Goal: Task Accomplishment & Management: Manage account settings

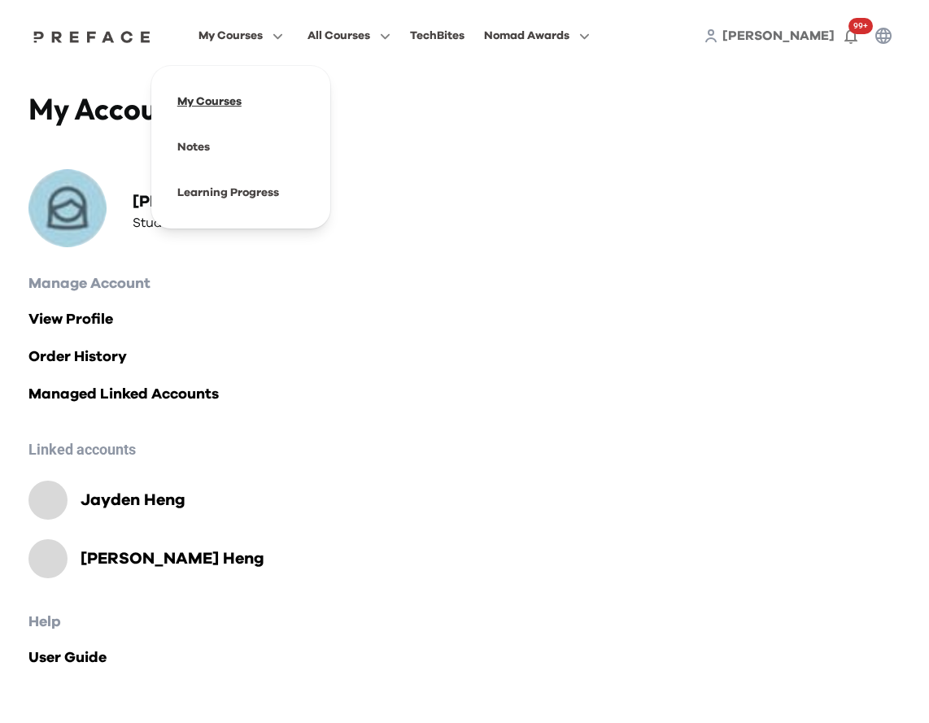
click at [221, 108] on span at bounding box center [240, 102] width 153 height 46
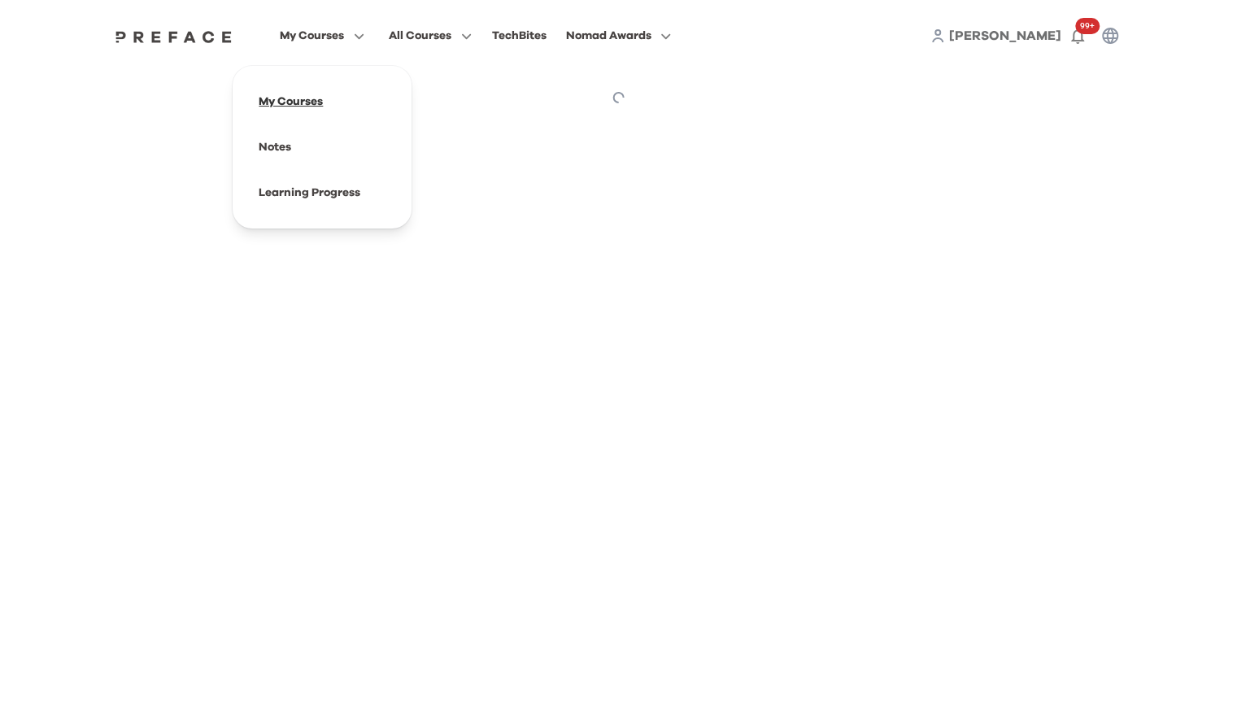
click at [298, 111] on span at bounding box center [322, 102] width 153 height 46
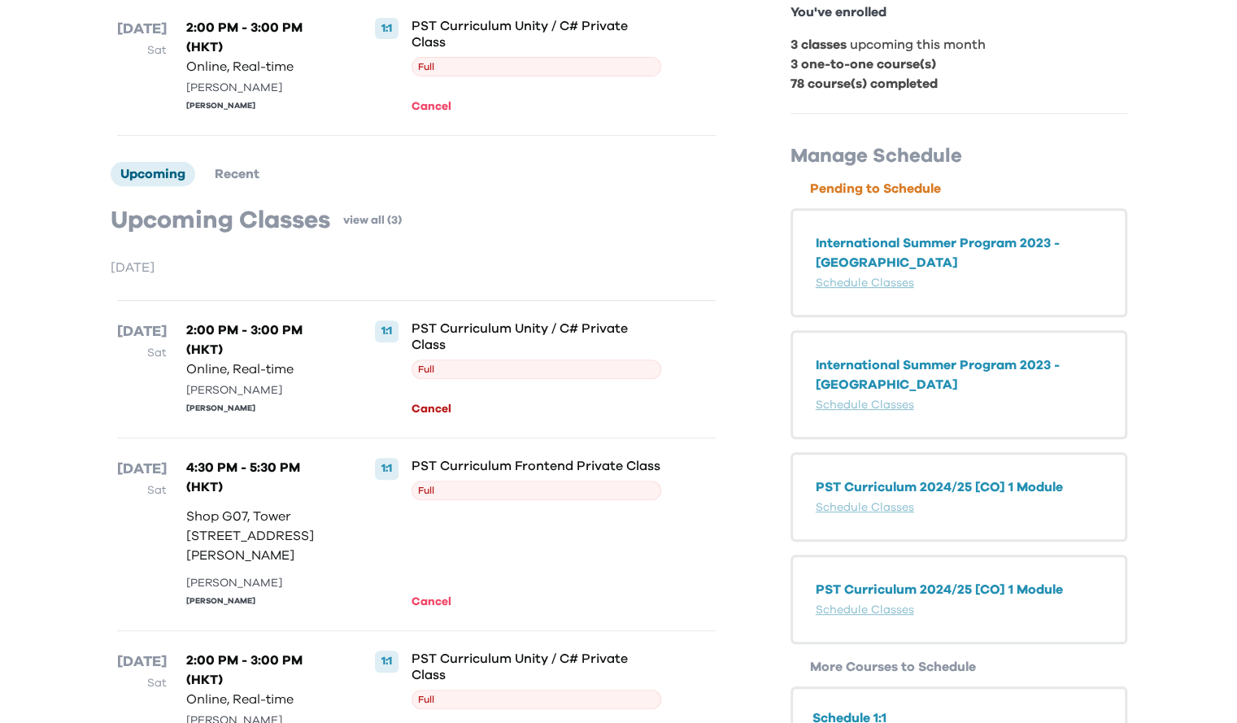
scroll to position [325, 0]
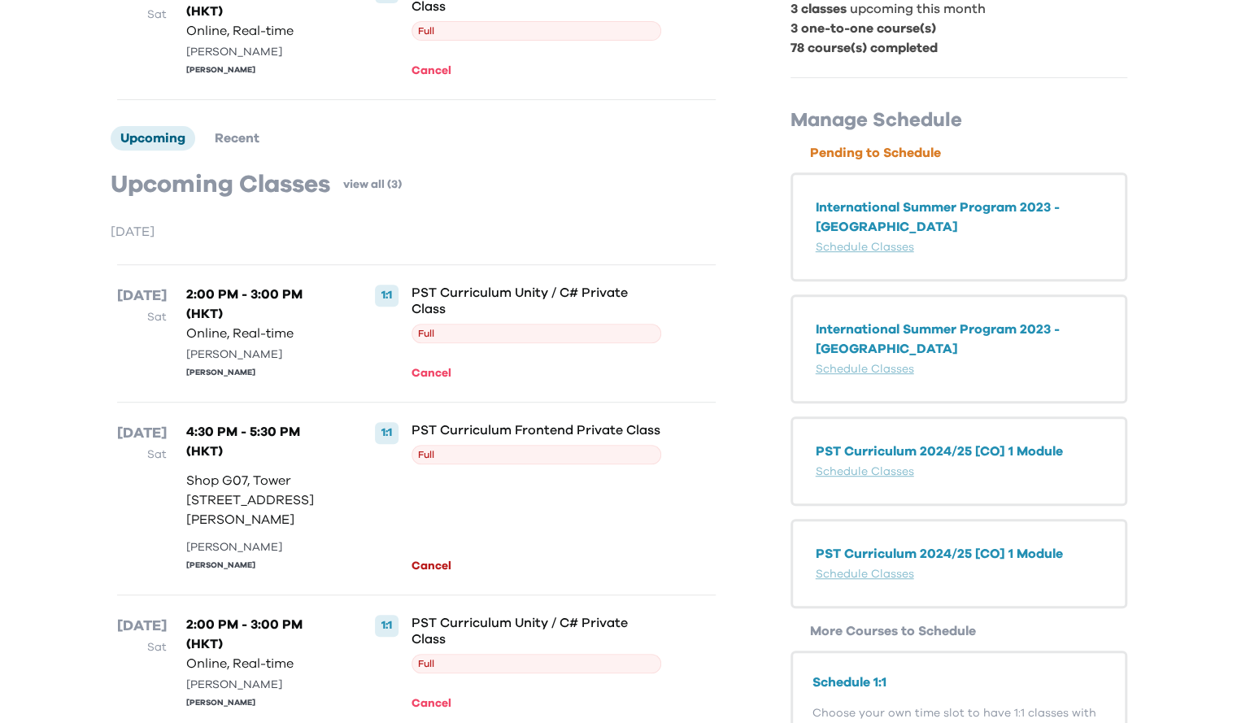
click at [429, 575] on button "Cancel" at bounding box center [433, 566] width 45 height 18
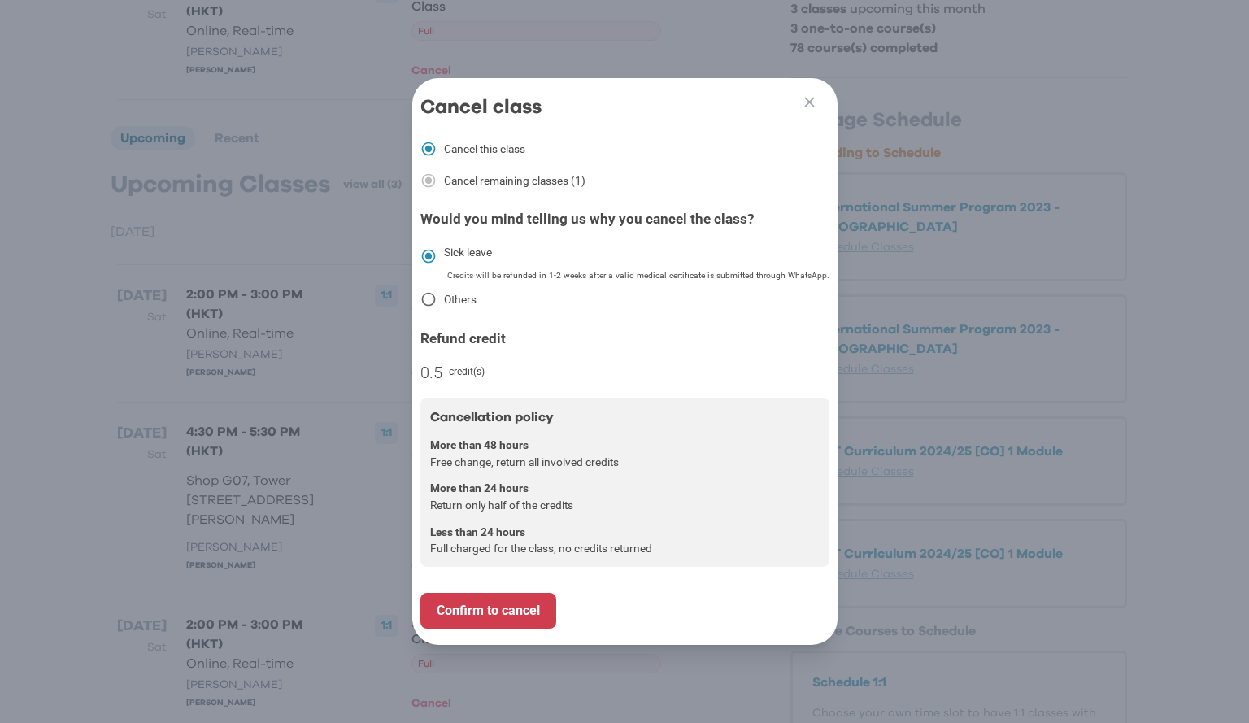
click at [426, 295] on icon at bounding box center [428, 299] width 17 height 17
click at [426, 297] on icon at bounding box center [428, 299] width 17 height 17
click at [426, 296] on icon at bounding box center [428, 299] width 17 height 17
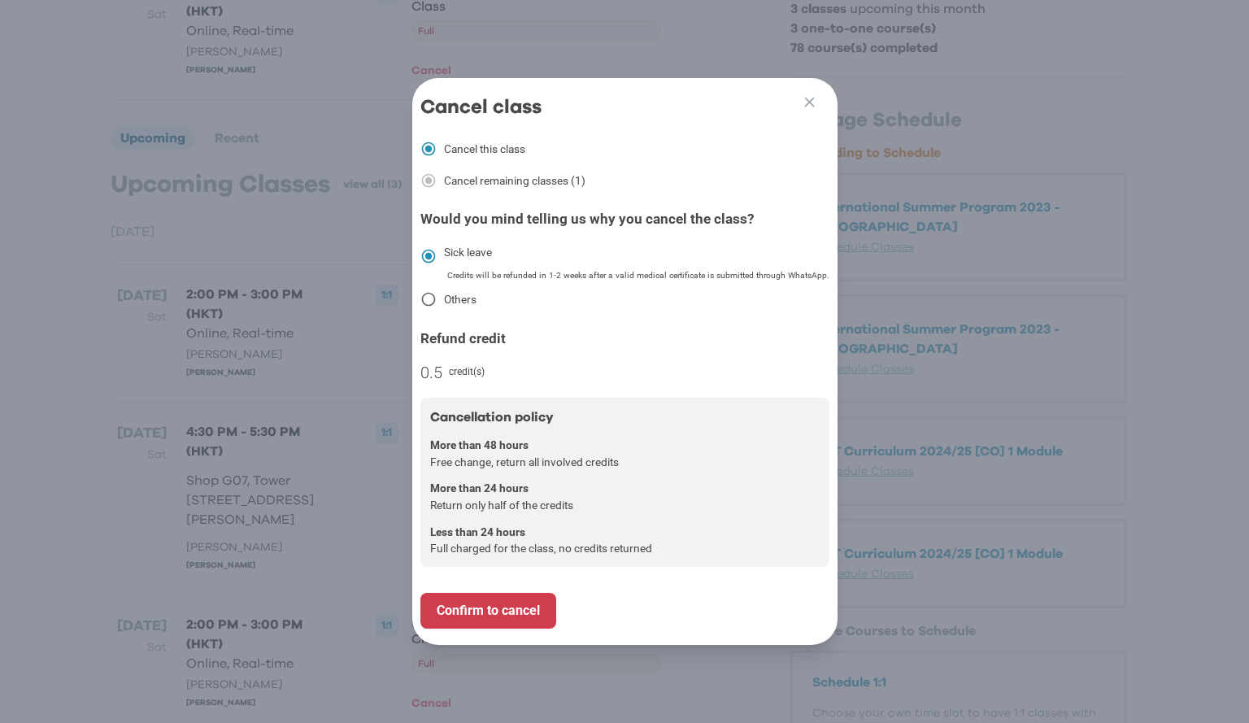
click at [426, 295] on icon at bounding box center [428, 299] width 17 height 17
click at [810, 94] on icon "button" at bounding box center [809, 102] width 17 height 17
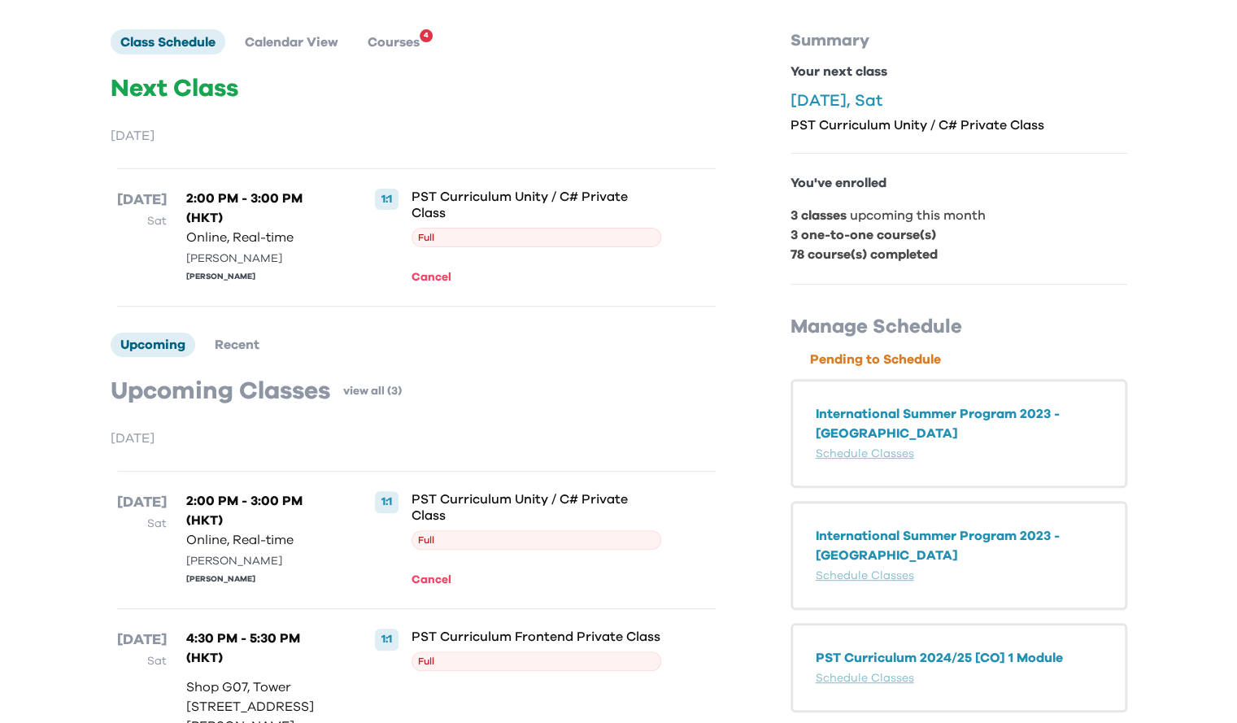
scroll to position [0, 0]
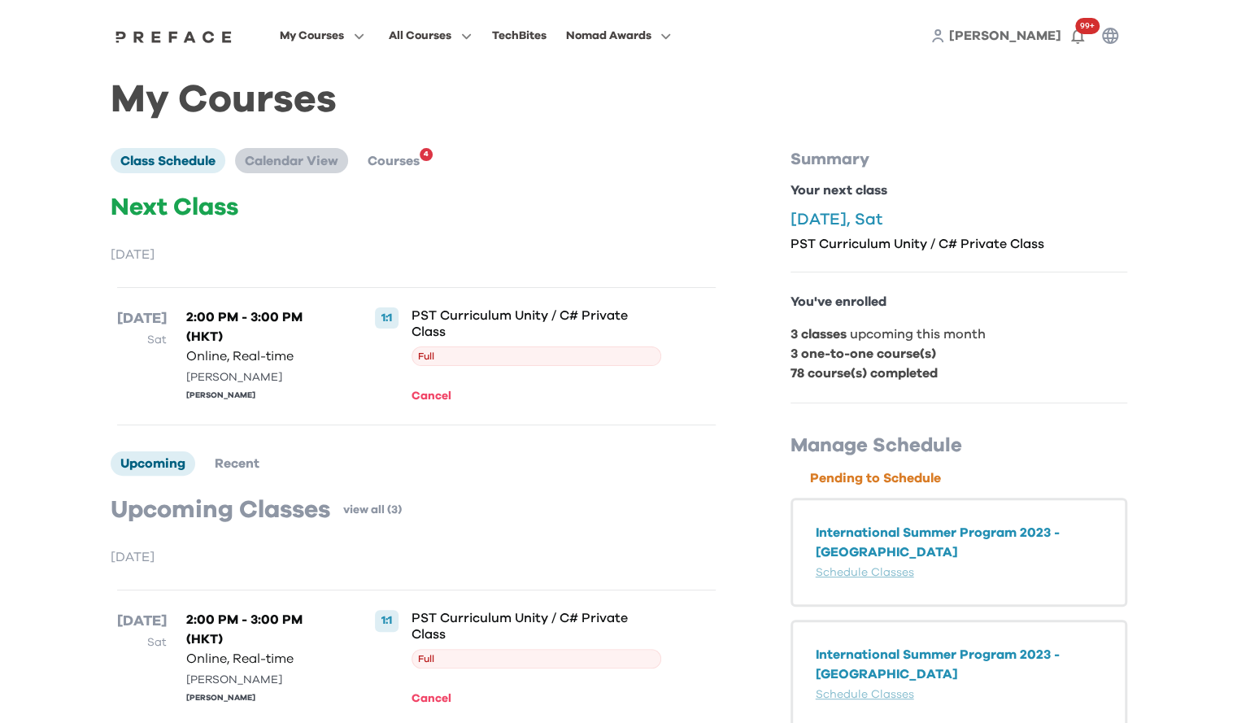
click at [294, 157] on span "Calendar View" at bounding box center [292, 160] width 94 height 13
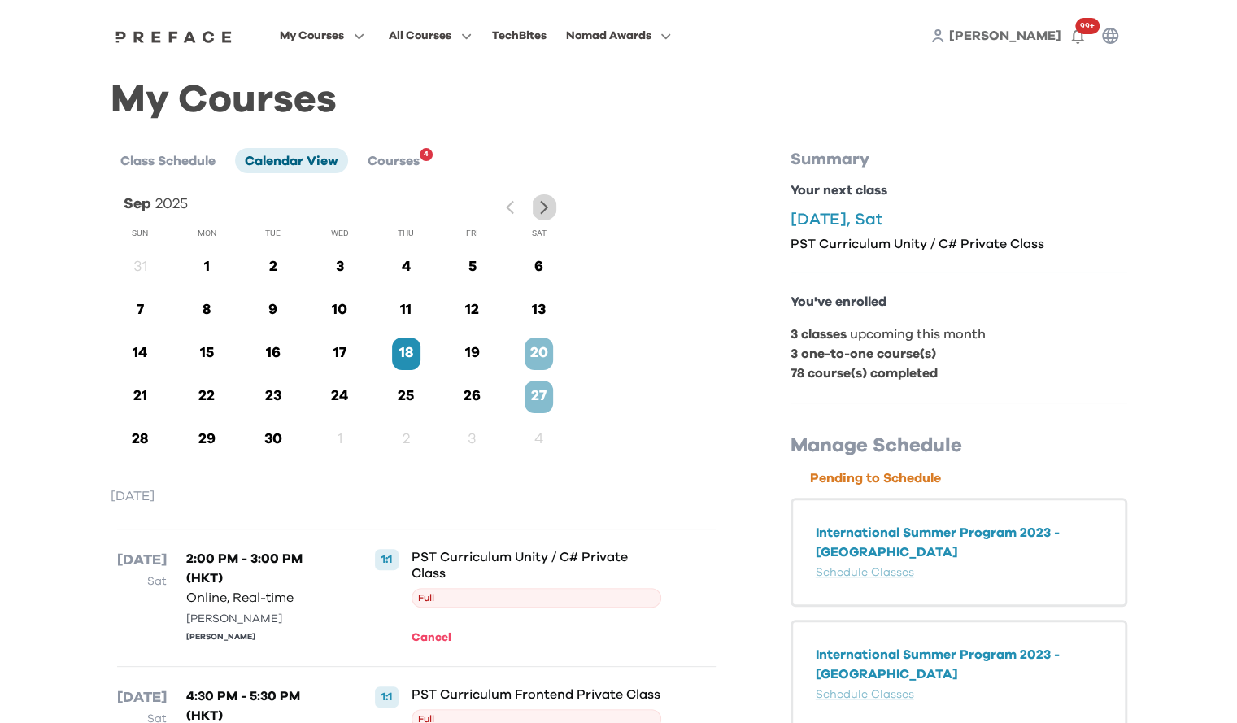
click at [537, 213] on icon "button" at bounding box center [544, 207] width 17 height 17
click at [1013, 41] on span "[PERSON_NAME]" at bounding box center [1005, 35] width 112 height 13
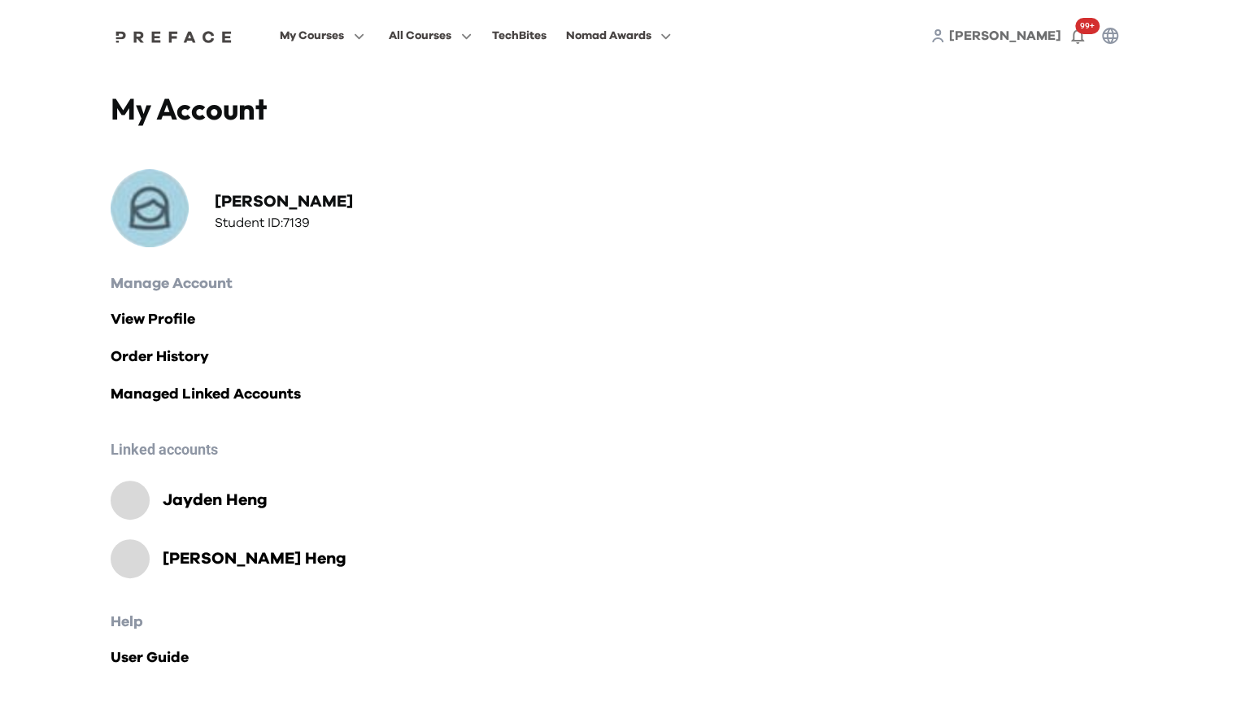
click at [210, 563] on h2 "Elise Heng" at bounding box center [255, 558] width 184 height 23
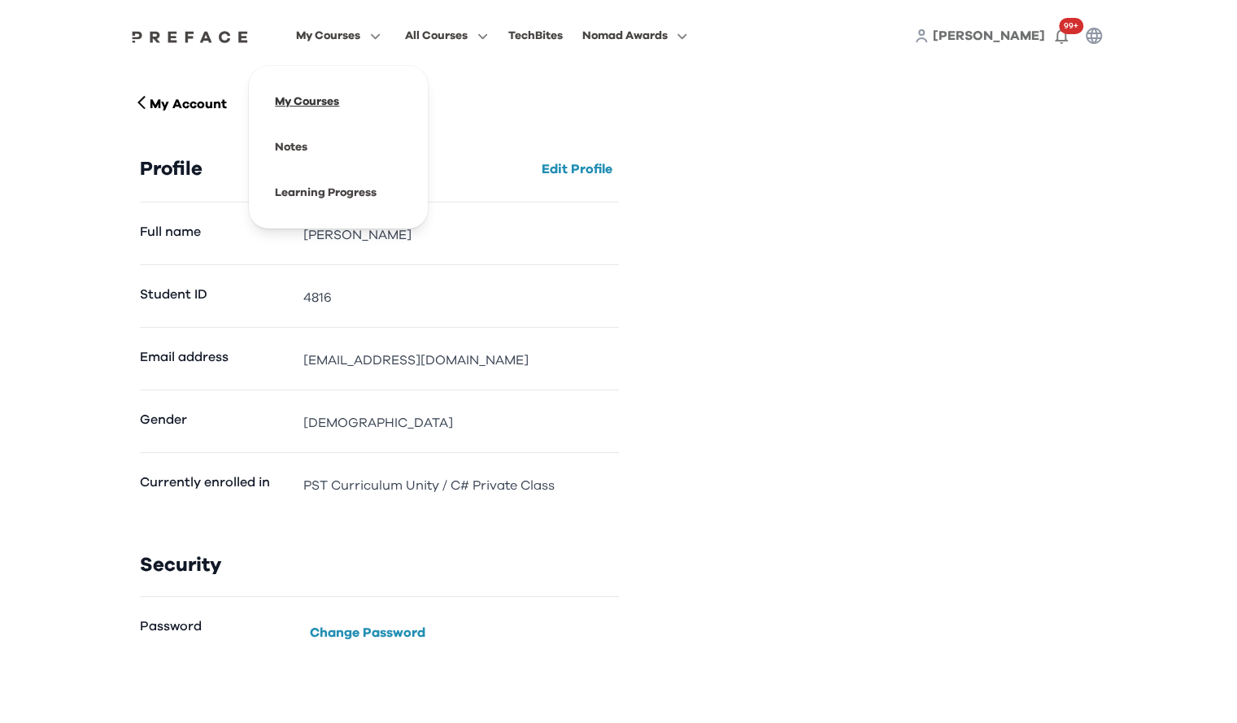
click at [324, 104] on span at bounding box center [338, 102] width 153 height 46
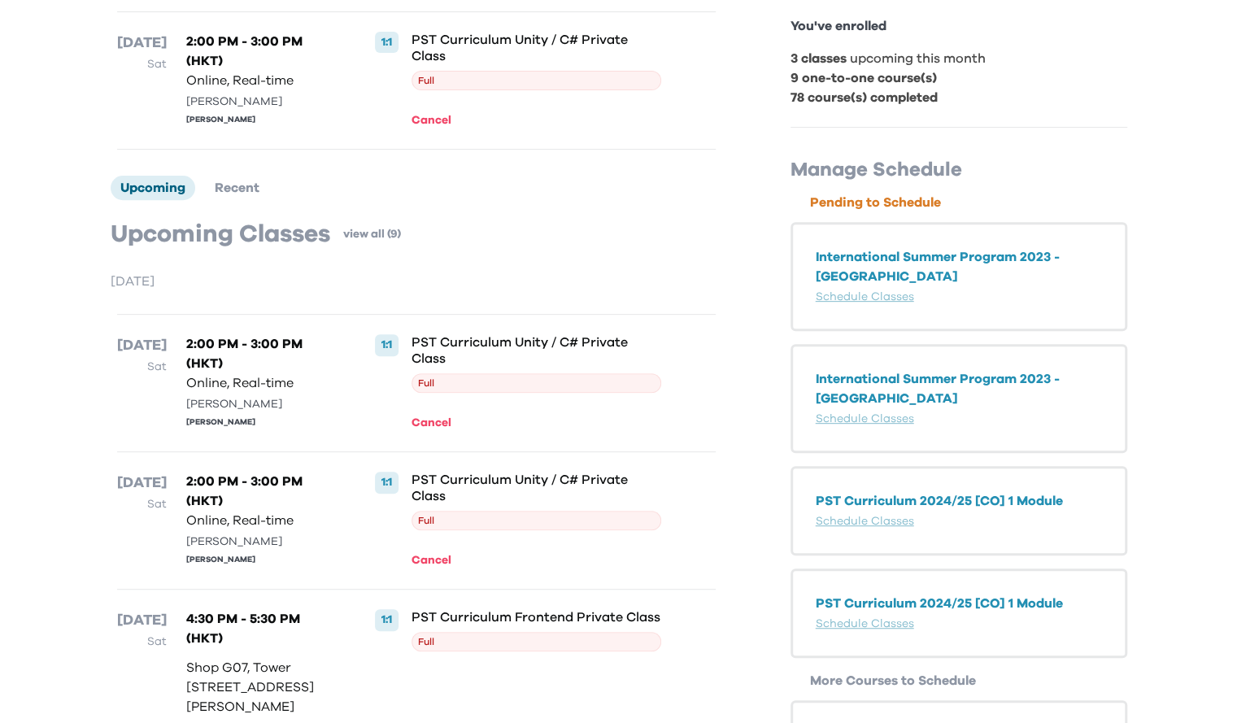
scroll to position [163, 0]
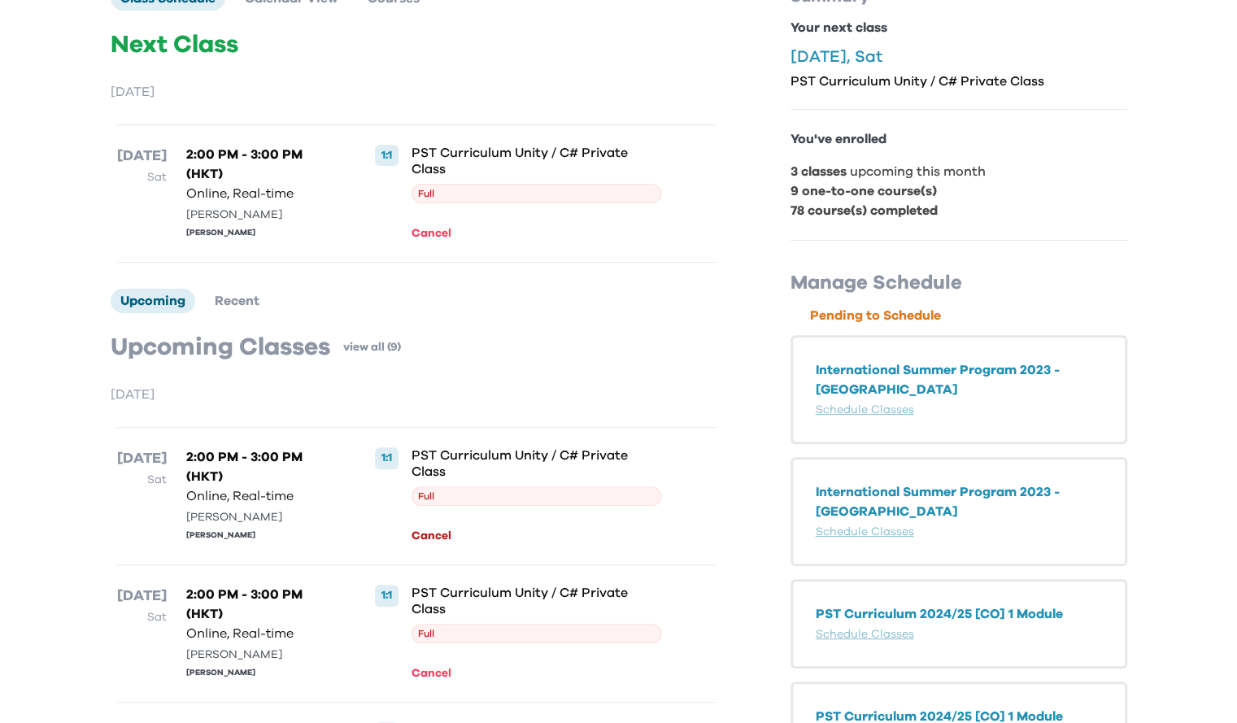
click at [437, 539] on button "Cancel" at bounding box center [433, 536] width 45 height 18
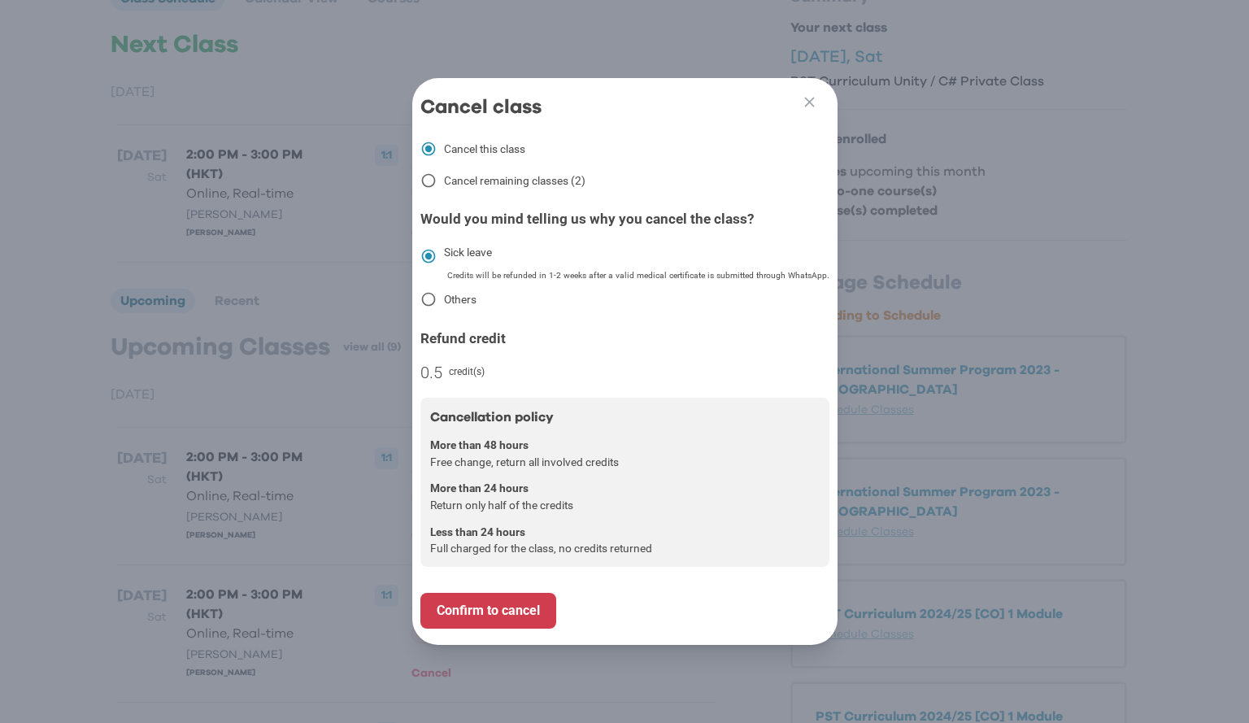
click at [345, 280] on div "Go Back Close Cancel class Cancel this class Cancel remaining classes (2) Would…" at bounding box center [624, 361] width 1249 height 723
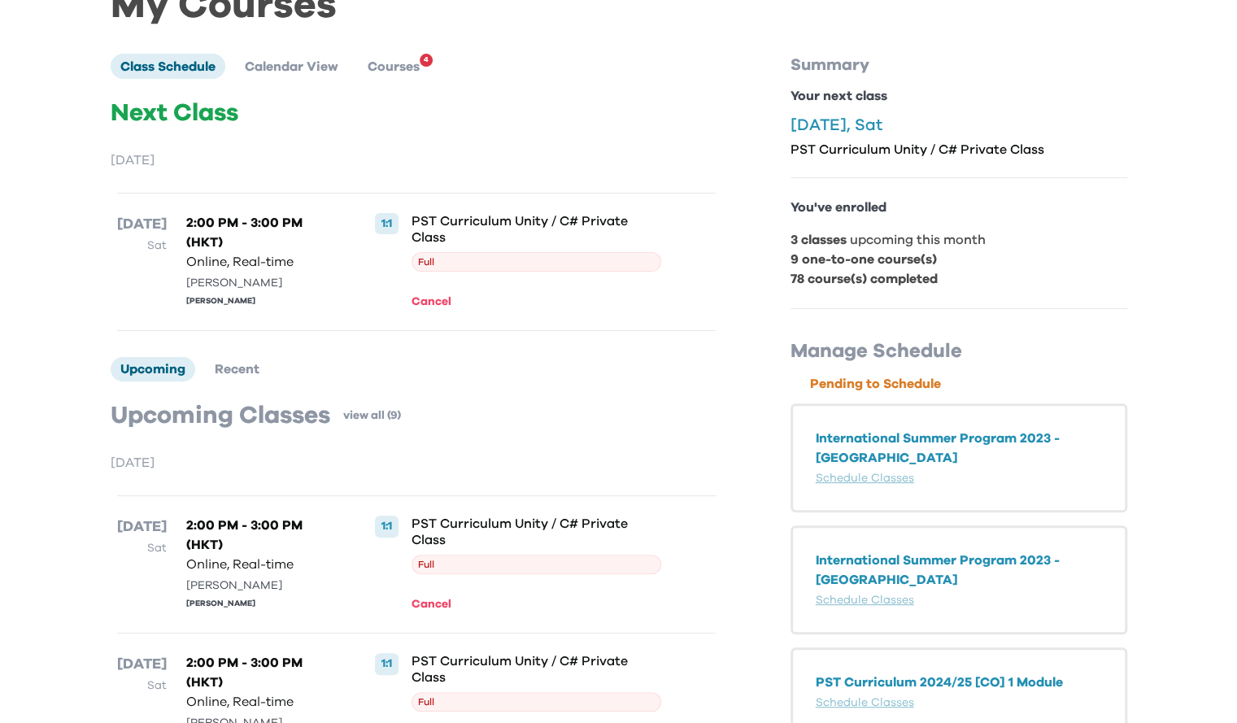
scroll to position [0, 0]
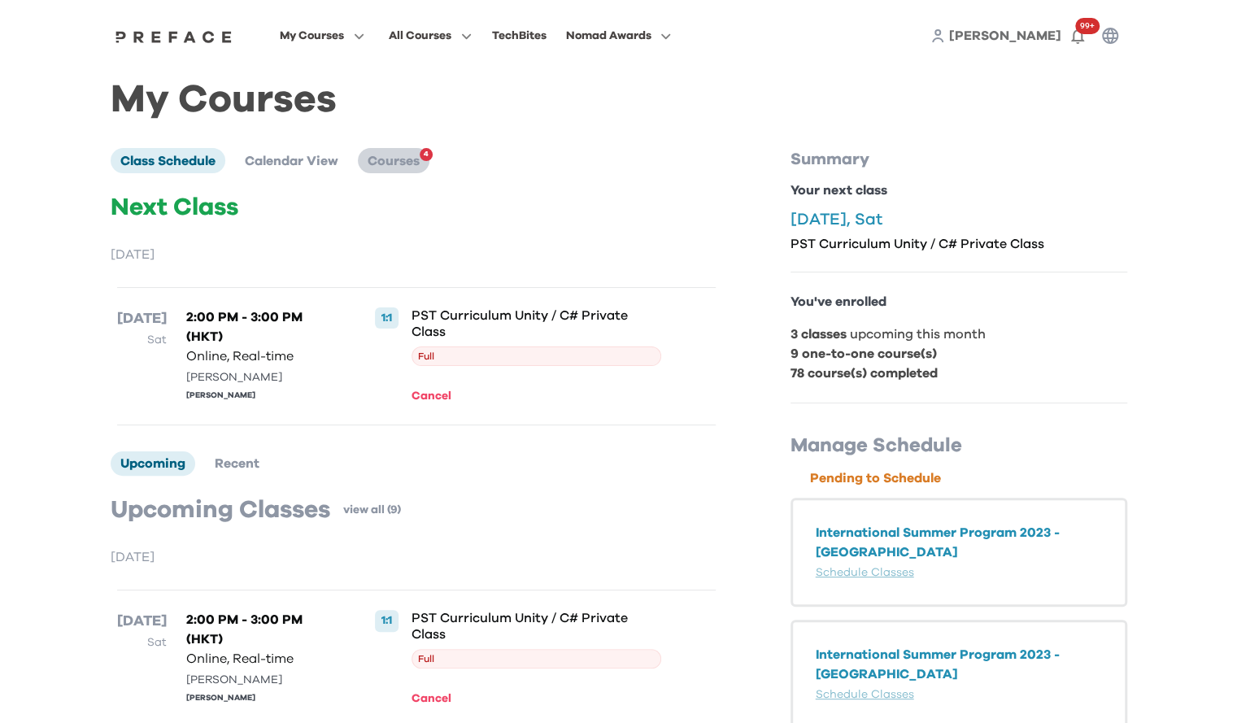
click at [397, 160] on span "Courses" at bounding box center [394, 160] width 52 height 13
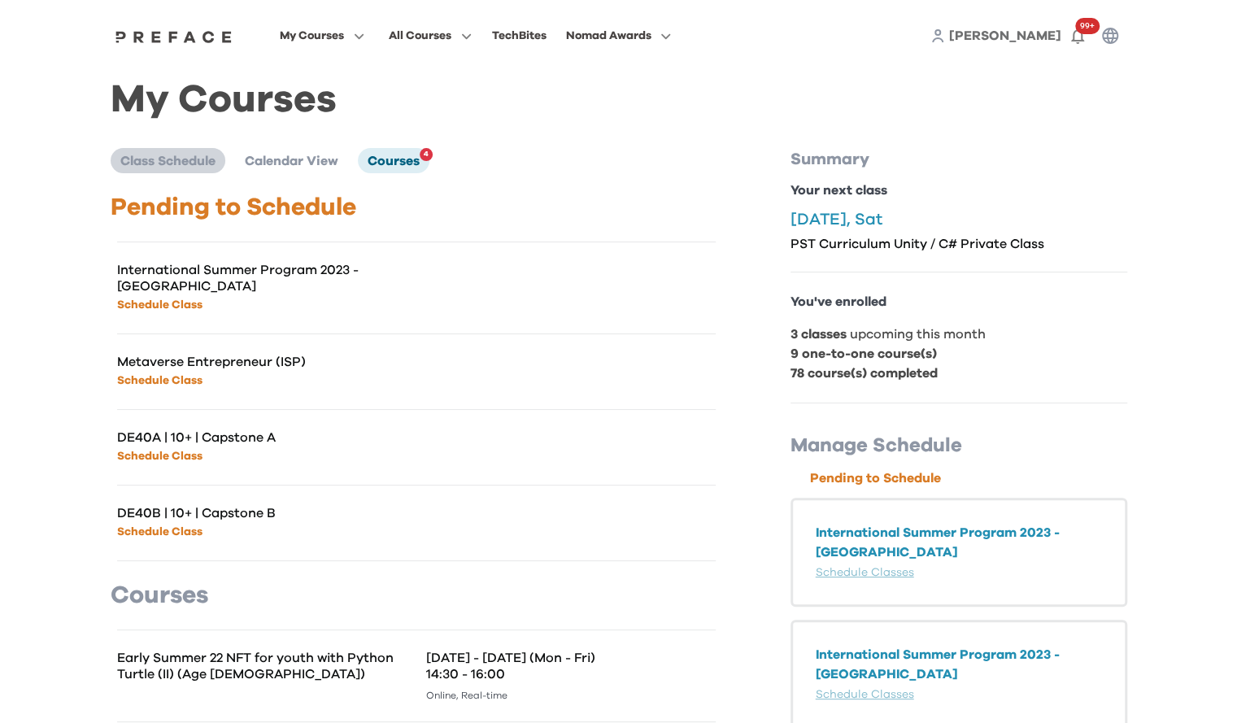
click at [196, 165] on span "Class Schedule" at bounding box center [167, 160] width 95 height 13
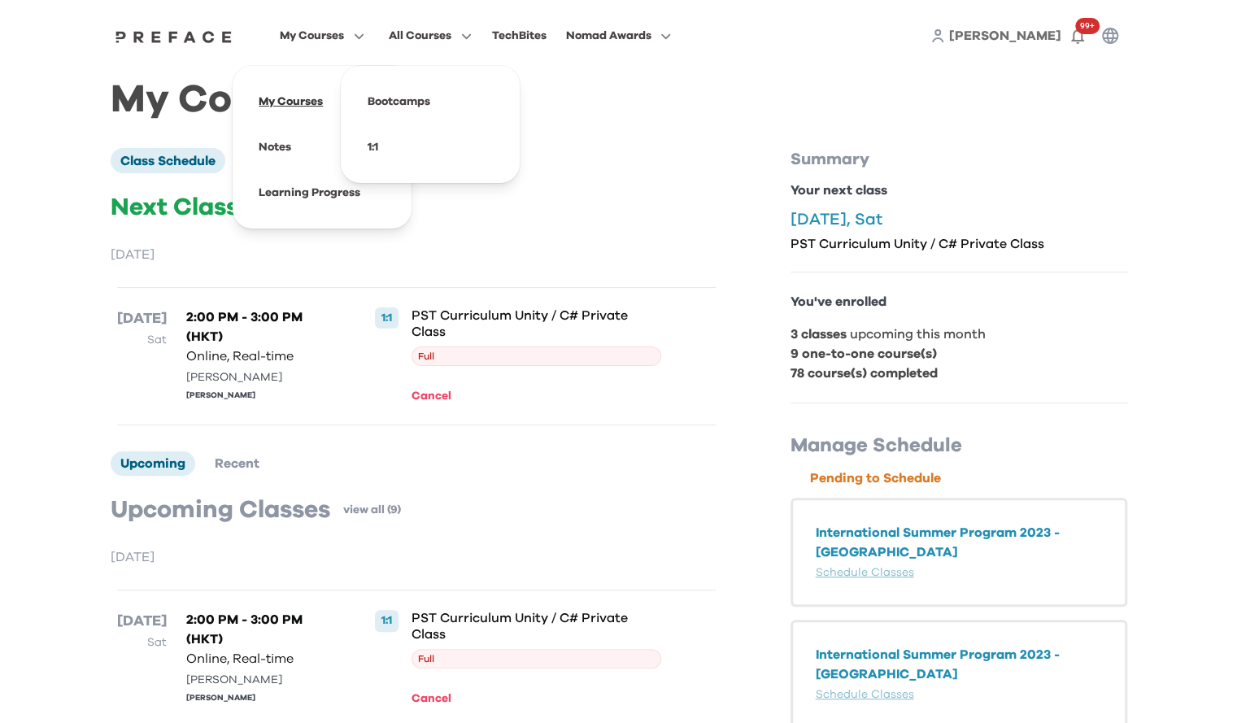
click at [309, 110] on span at bounding box center [322, 102] width 153 height 46
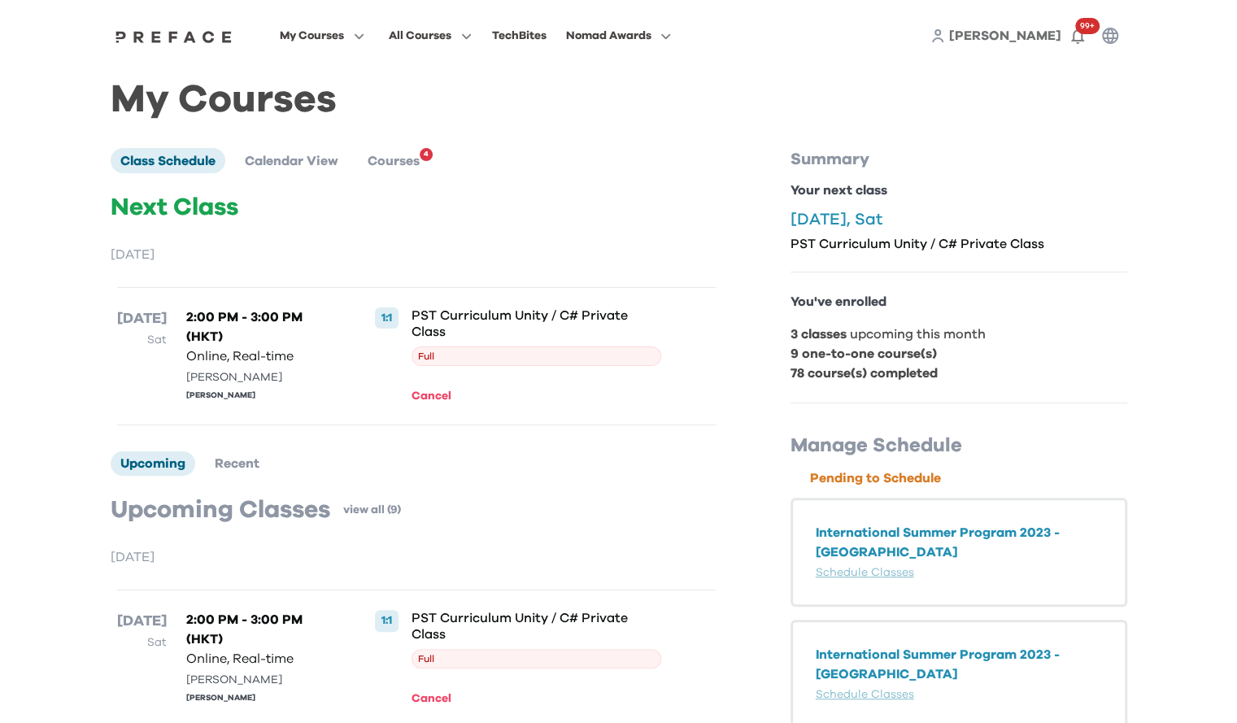
click at [1015, 42] on span "[PERSON_NAME]" at bounding box center [1005, 35] width 112 height 13
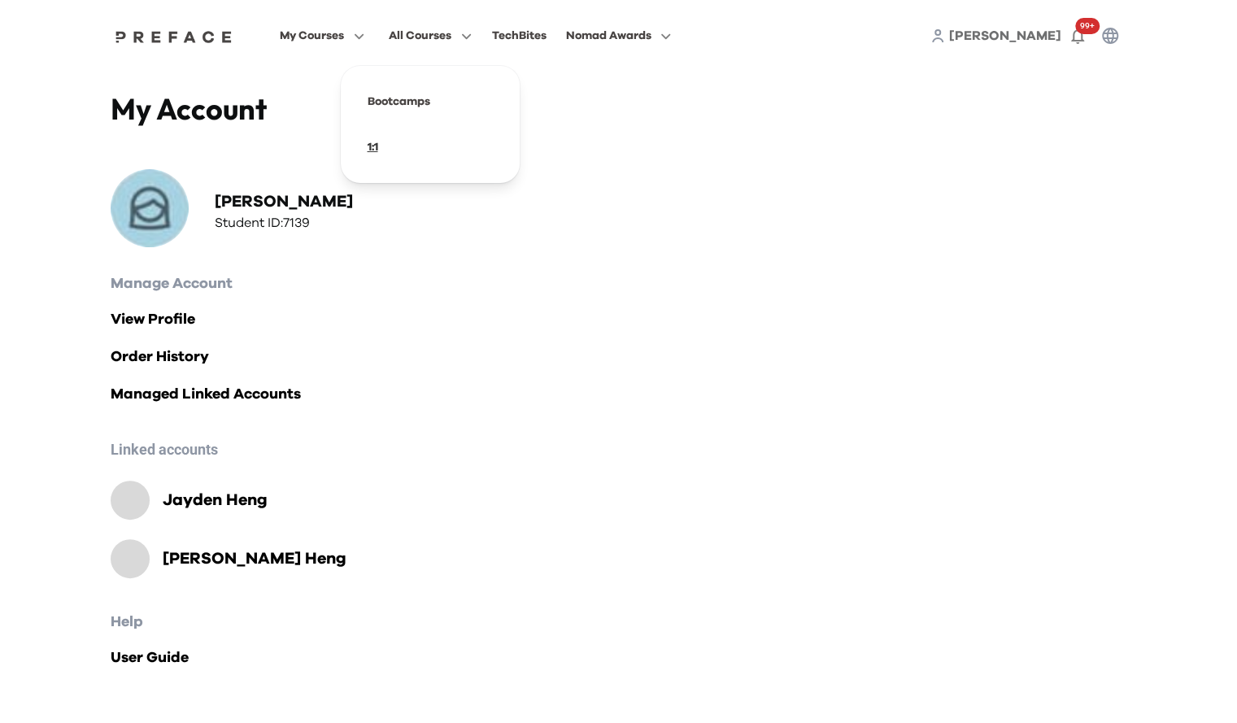
click at [374, 146] on span at bounding box center [430, 147] width 153 height 46
